Goal: Transaction & Acquisition: Register for event/course

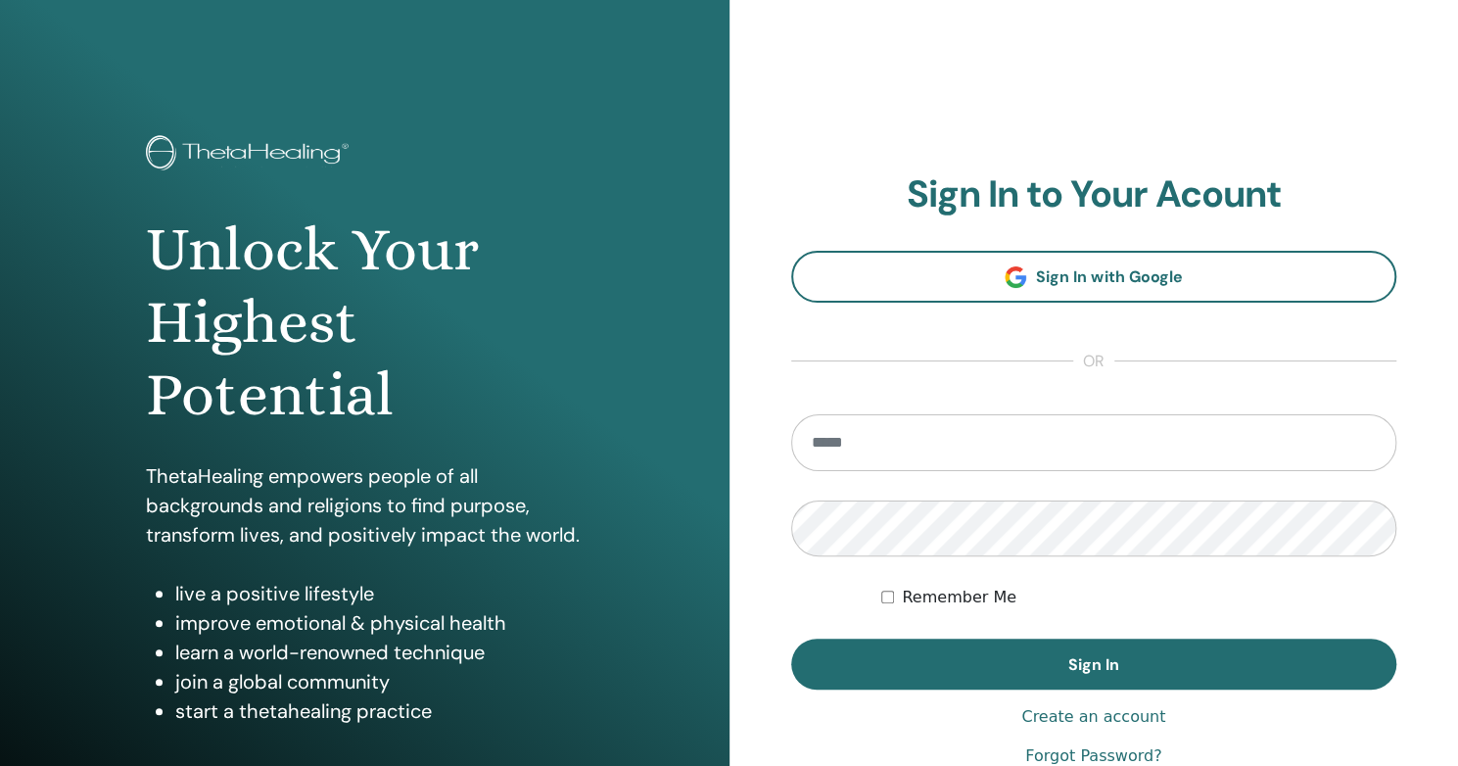
type input "**********"
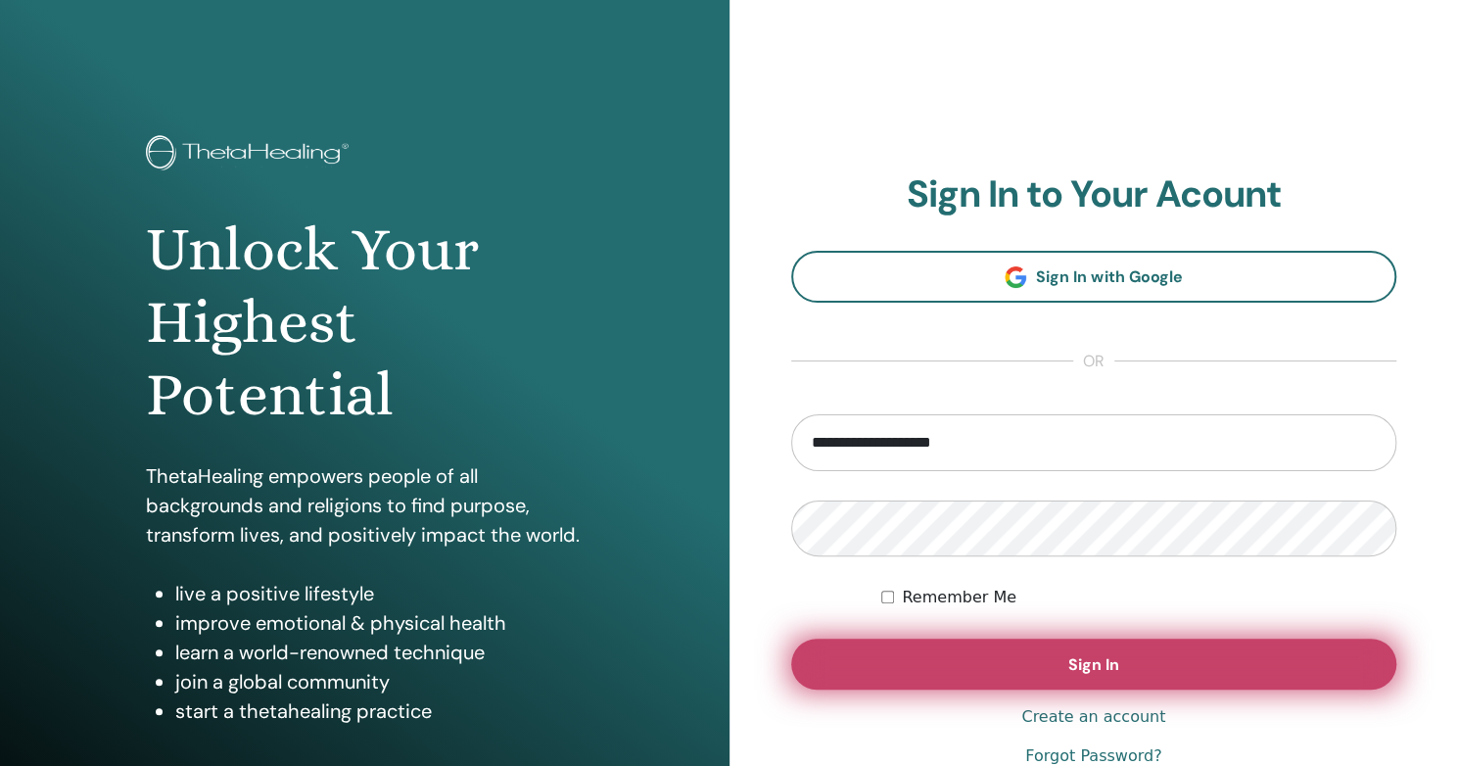
click at [1082, 662] on span "Sign In" at bounding box center [1094, 664] width 51 height 21
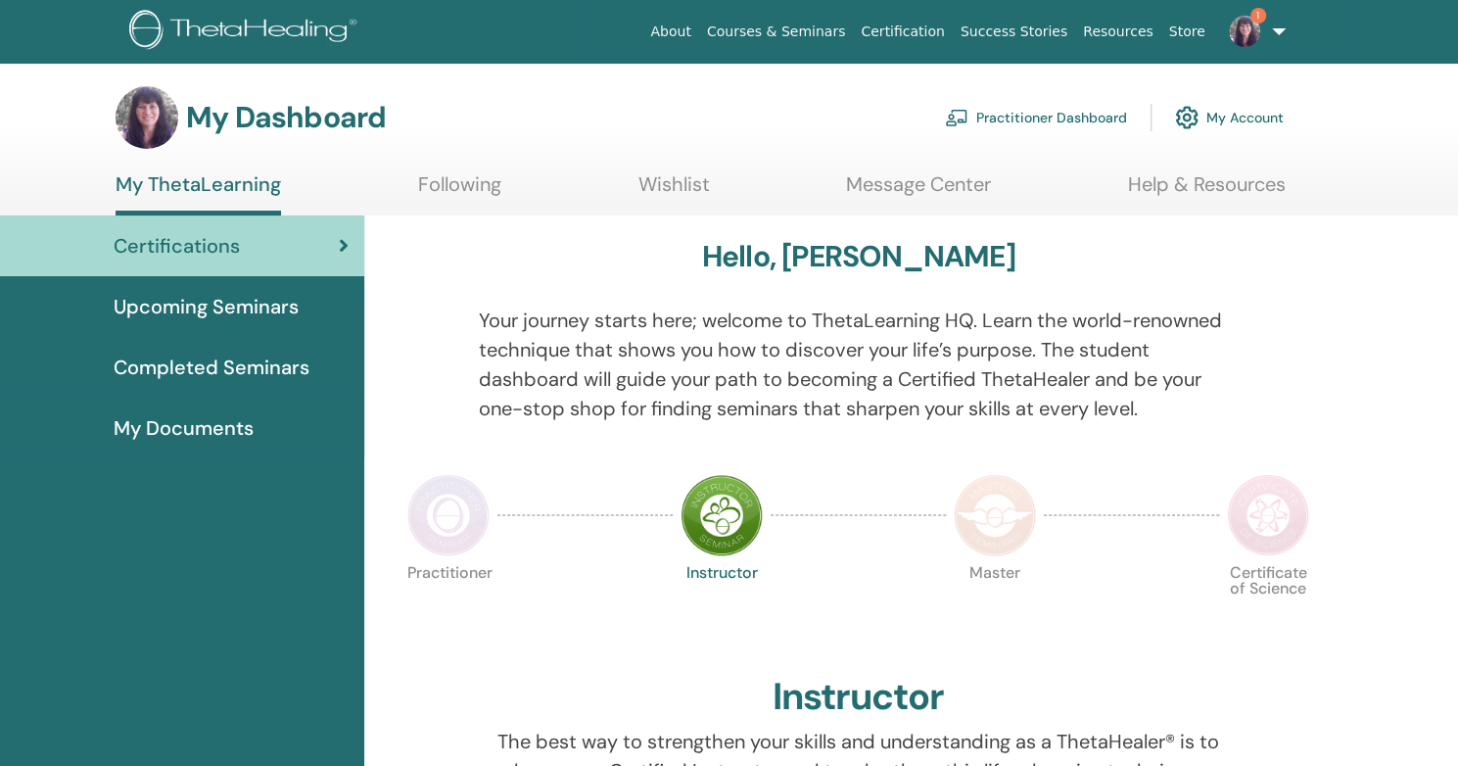
click at [1249, 32] on img at bounding box center [1244, 31] width 31 height 31
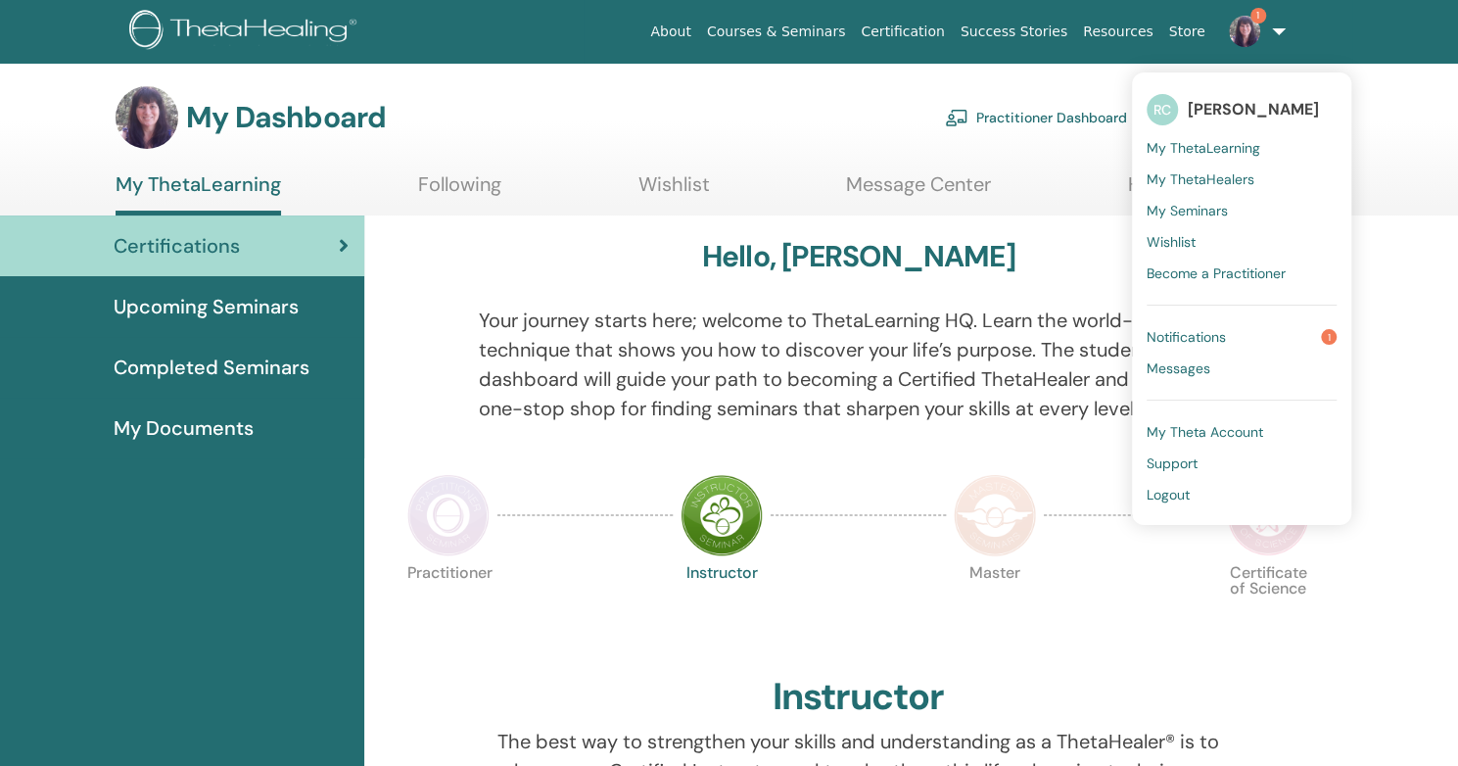
click at [1213, 332] on span "Notifications" at bounding box center [1186, 337] width 79 height 18
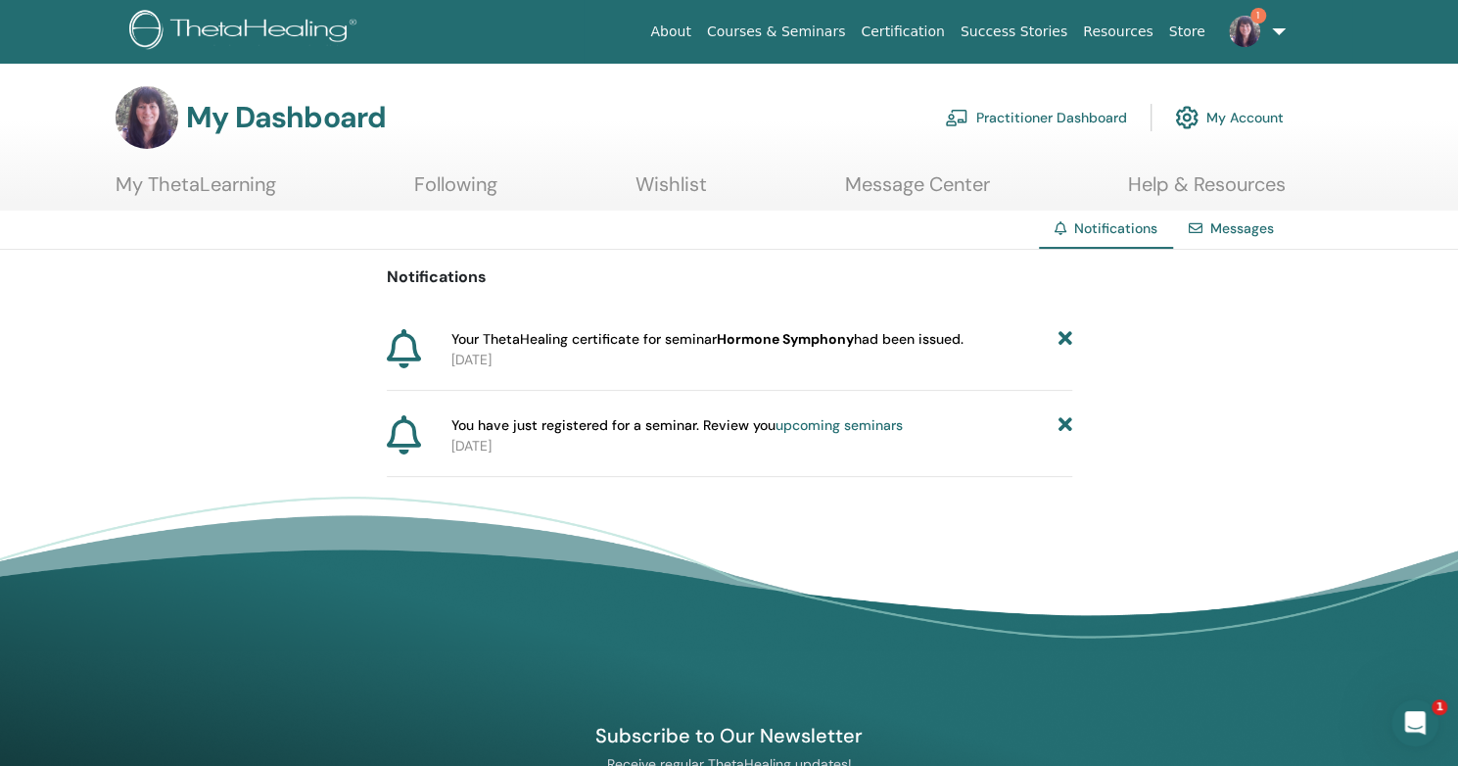
click at [1225, 220] on link "Messages" at bounding box center [1243, 228] width 64 height 18
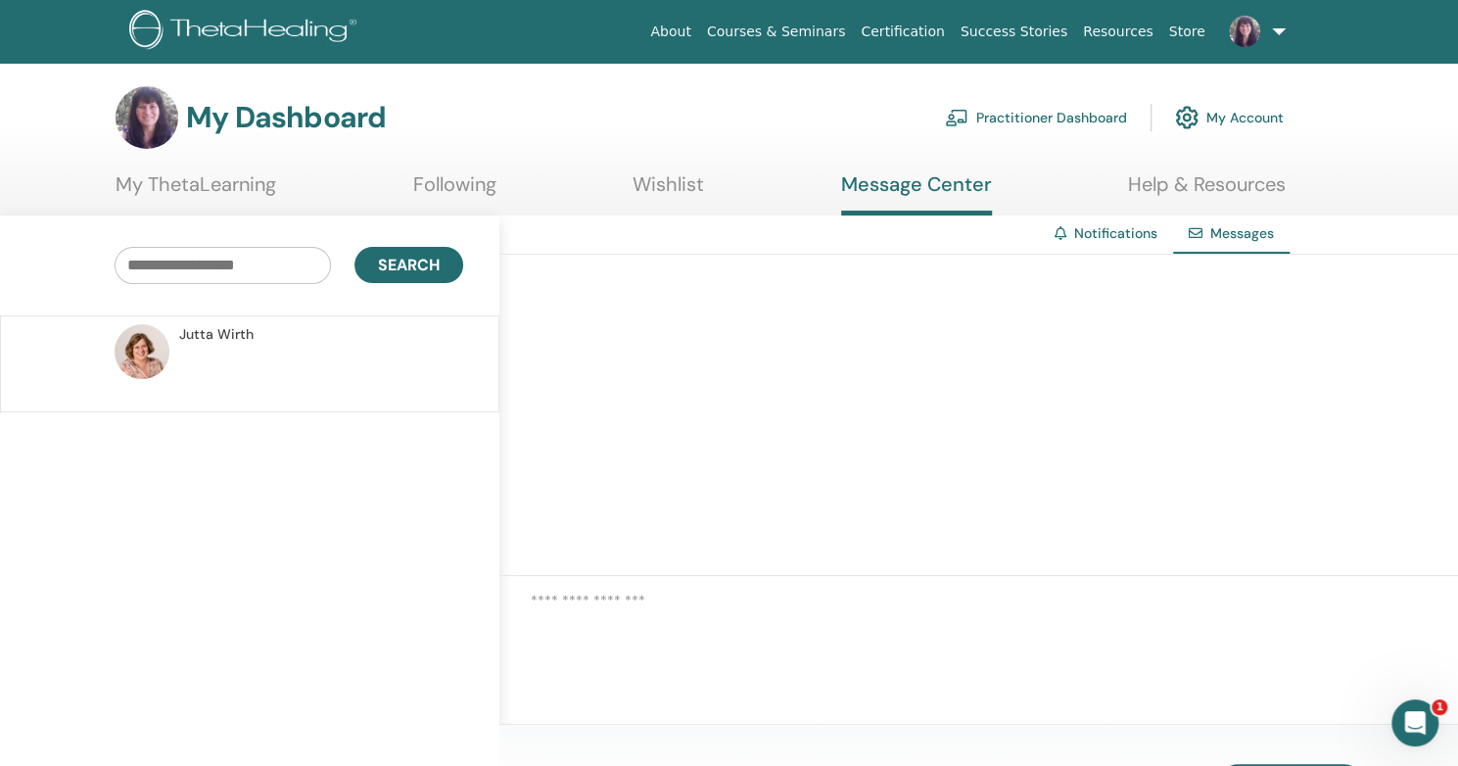
click at [210, 186] on link "My ThetaLearning" at bounding box center [196, 191] width 161 height 38
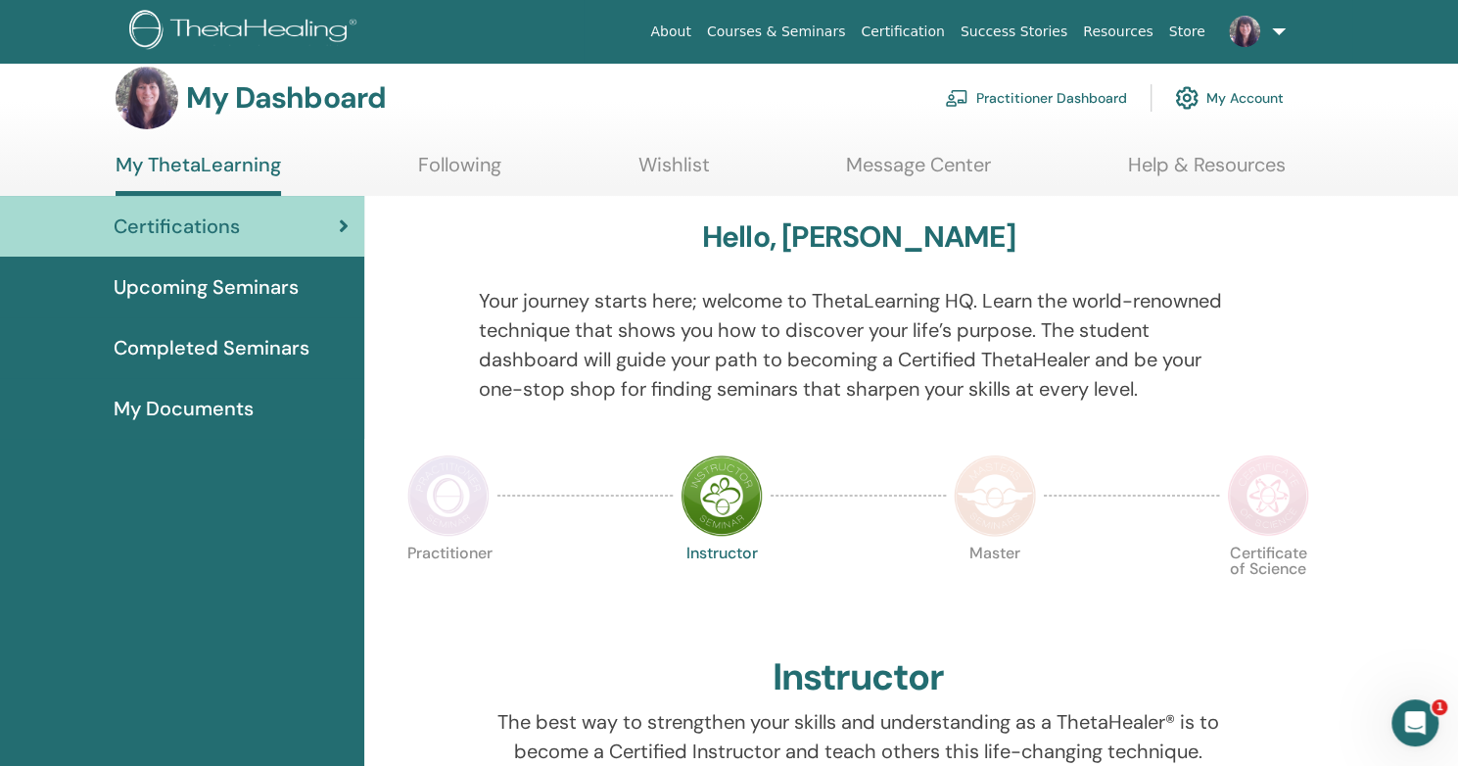
scroll to position [11, 0]
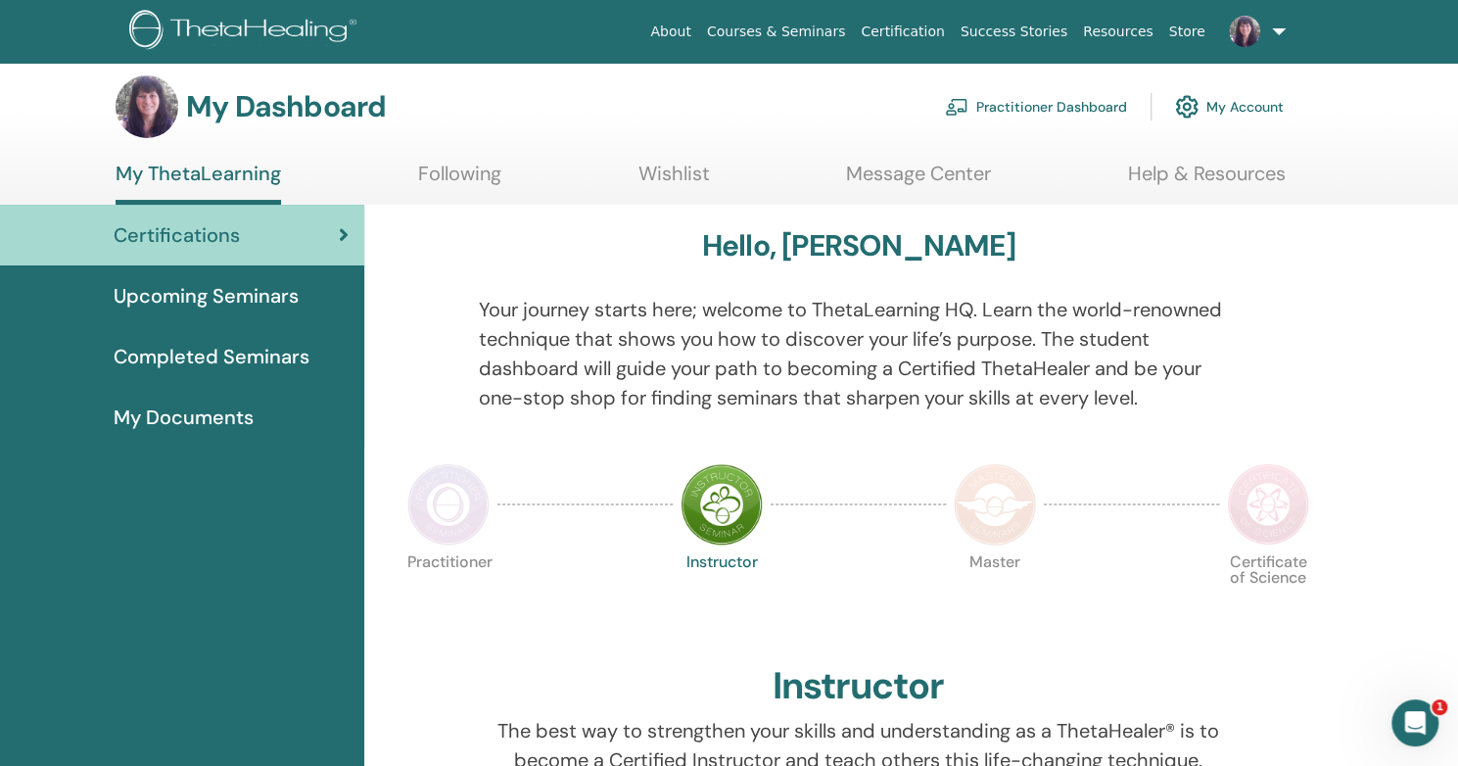
click at [194, 421] on span "My Documents" at bounding box center [184, 417] width 140 height 29
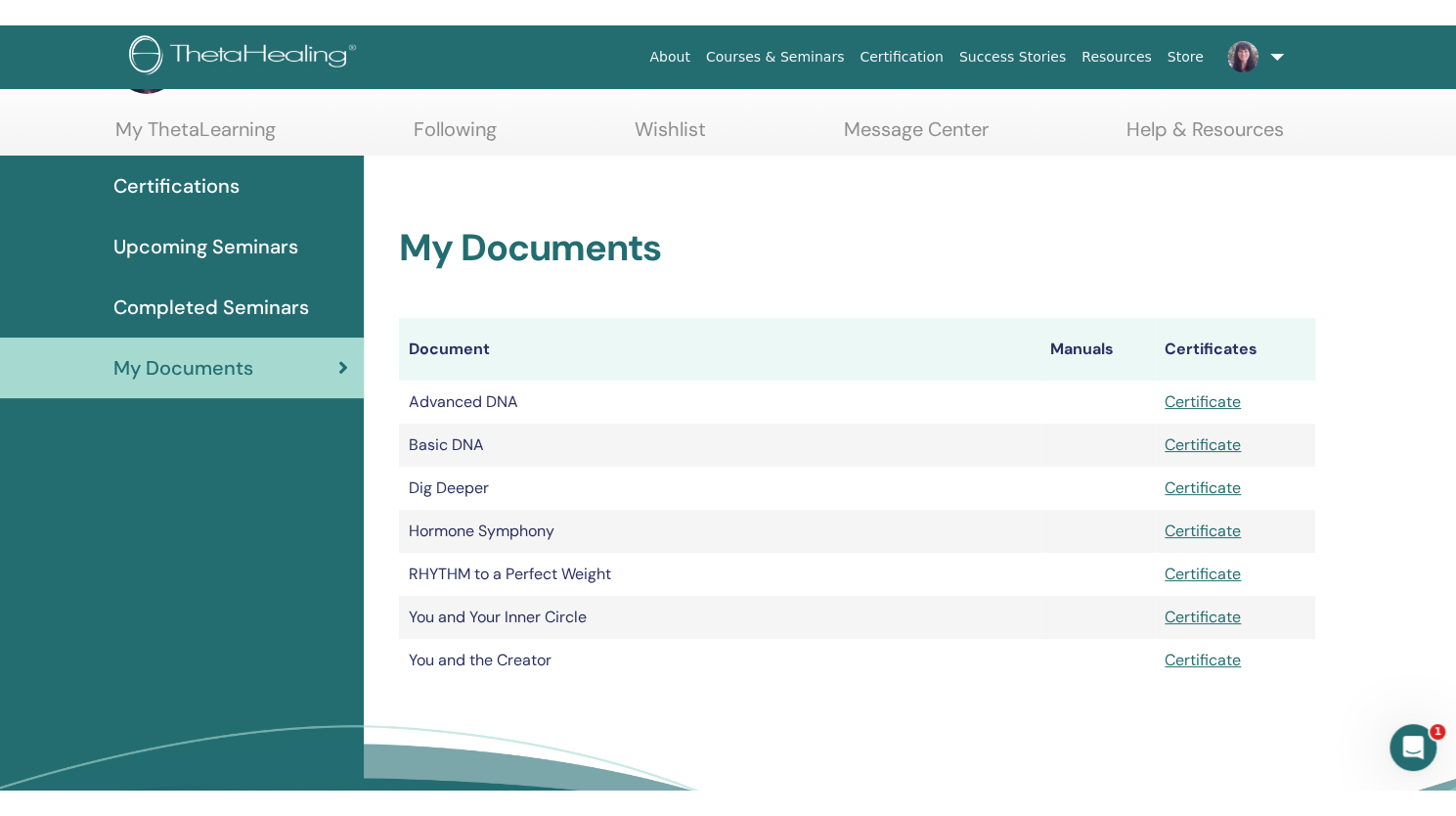
scroll to position [84, 0]
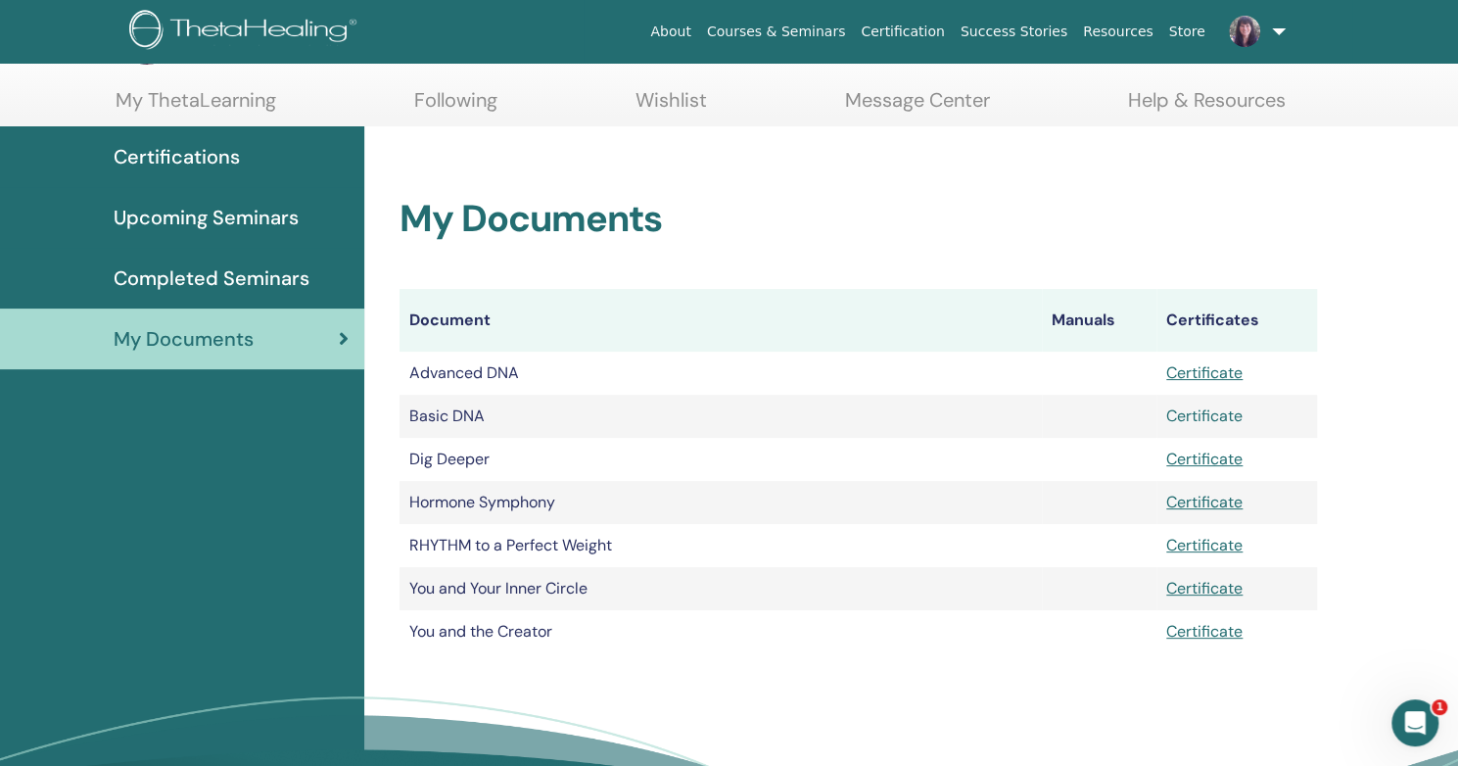
click at [1207, 413] on link "Certificate" at bounding box center [1204, 415] width 76 height 21
click at [1217, 411] on link "Certificate" at bounding box center [1204, 415] width 76 height 21
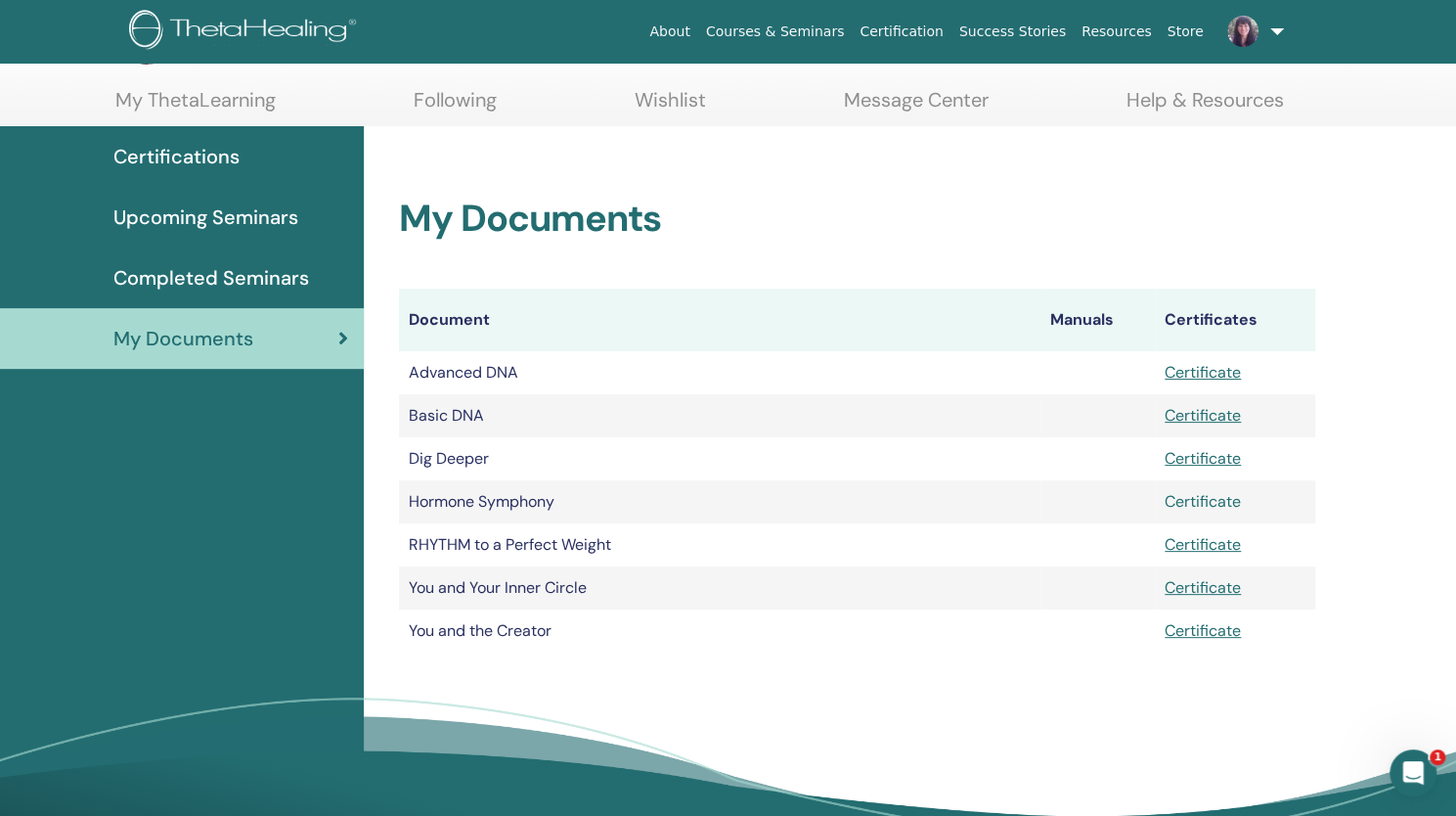
click at [1211, 499] on link "Certificate" at bounding box center [1202, 501] width 76 height 21
click at [1212, 539] on link "Certificate" at bounding box center [1202, 544] width 76 height 21
click at [1196, 584] on link "Certificate" at bounding box center [1202, 587] width 76 height 21
click at [1205, 628] on link "Certificate" at bounding box center [1202, 630] width 76 height 21
drag, startPoint x: 317, startPoint y: 633, endPoint x: 286, endPoint y: 601, distance: 44.6
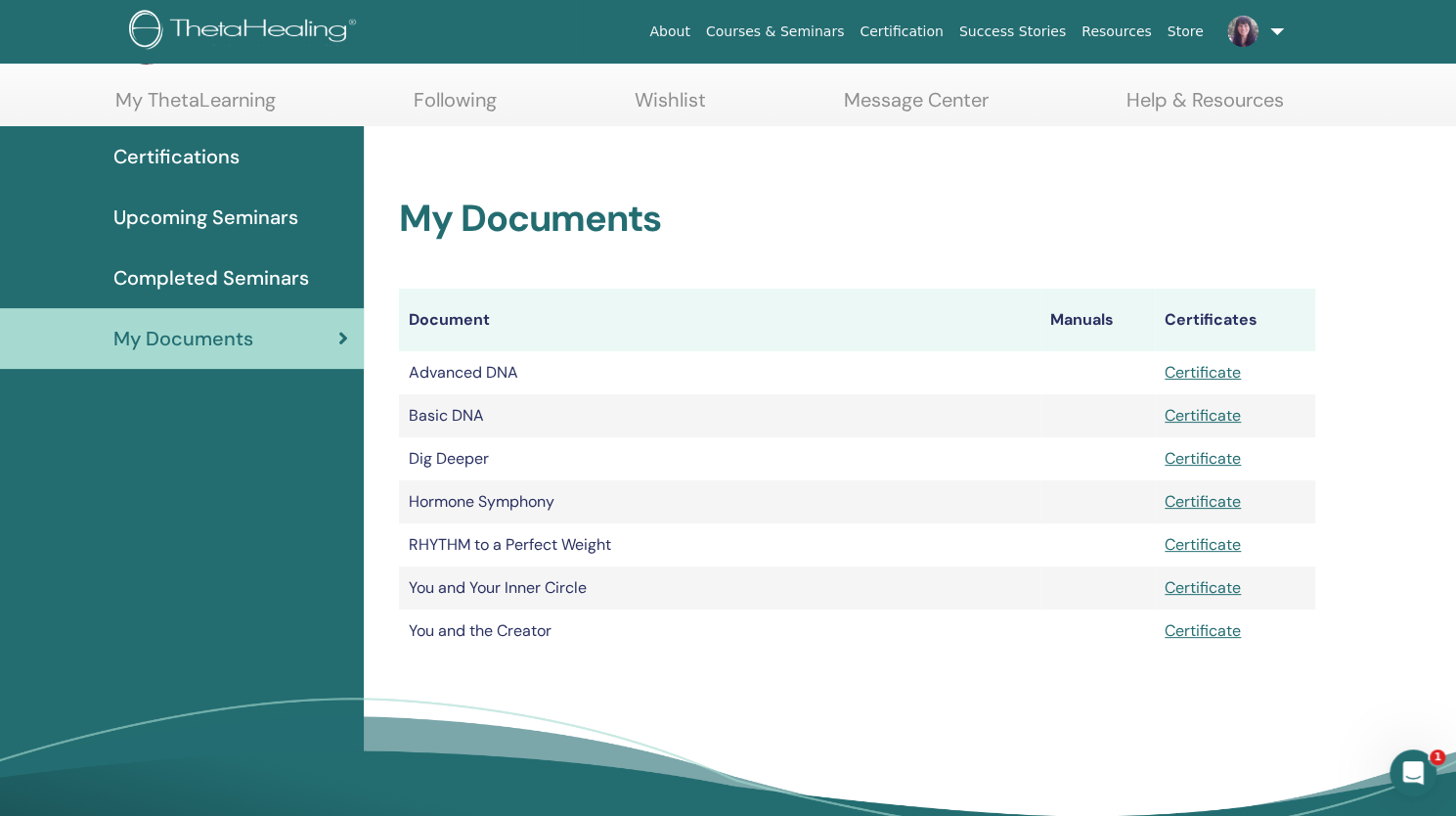
click at [286, 601] on div "Certifications Upcoming Seminars Completed Seminars My Documents" at bounding box center [182, 509] width 364 height 767
click at [220, 226] on span "Upcoming Seminars" at bounding box center [206, 217] width 185 height 29
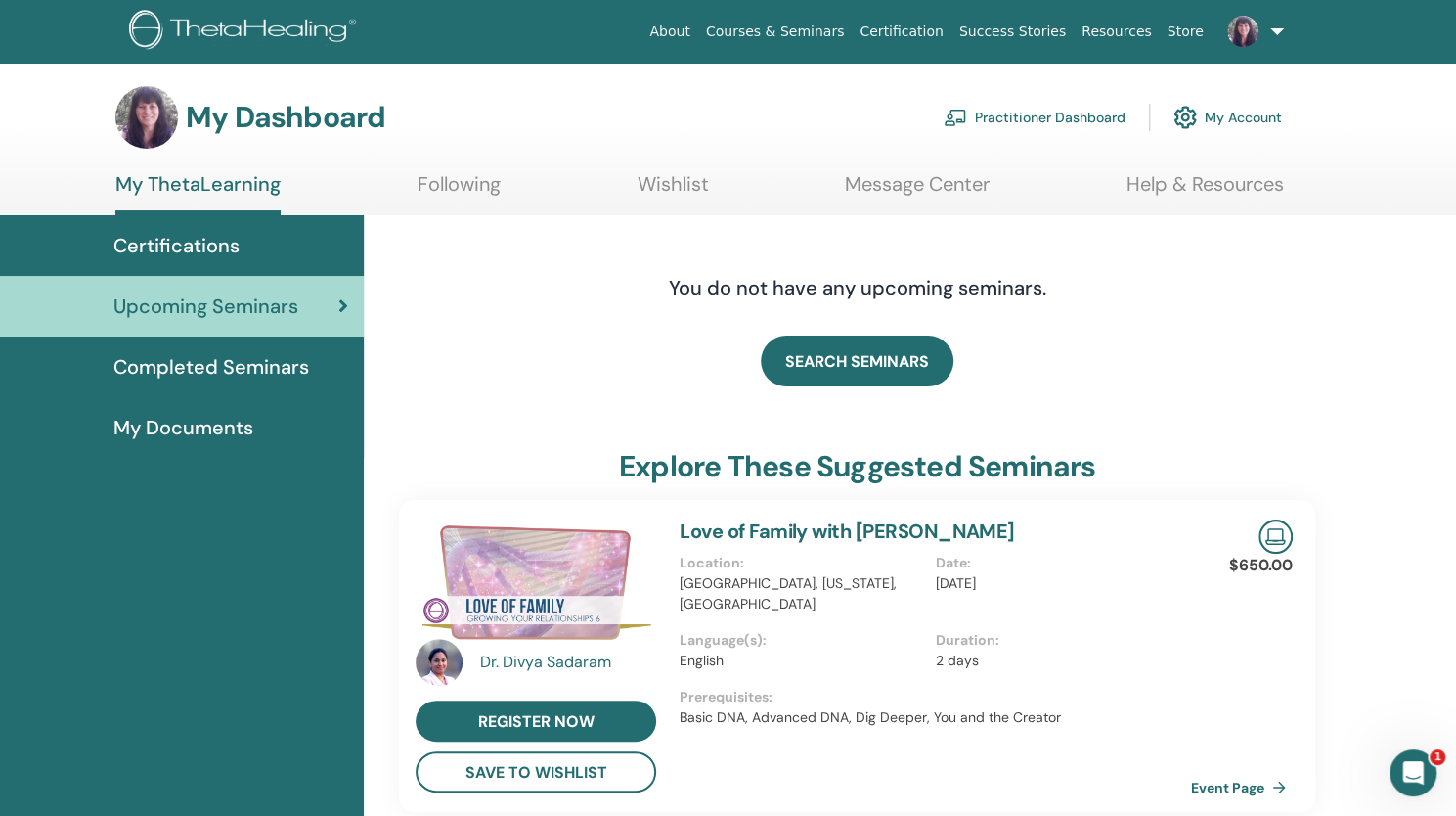
scroll to position [7, 0]
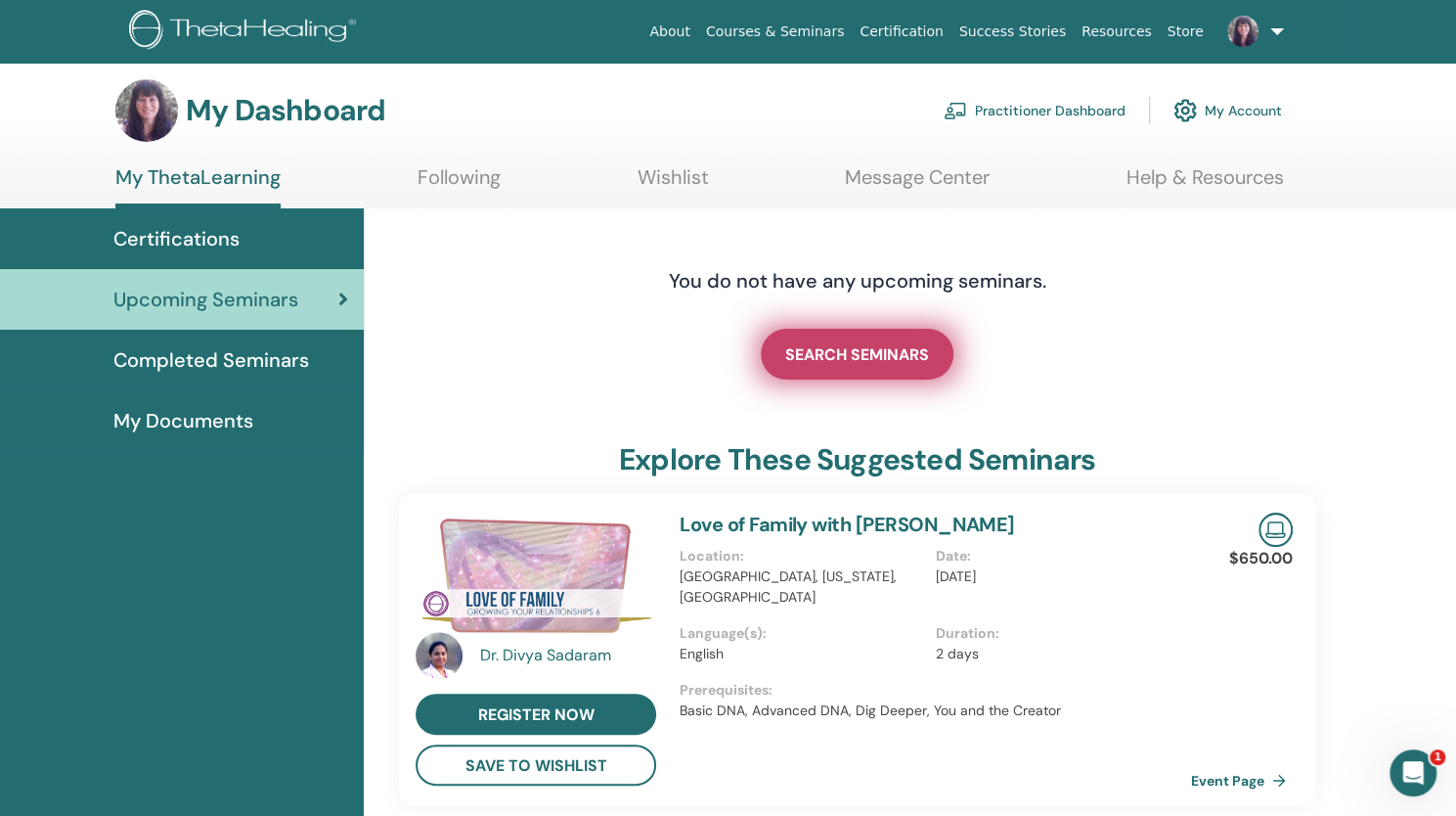
click at [863, 364] on span "SEARCH SEMINARS" at bounding box center [857, 355] width 144 height 21
